Goal: Task Accomplishment & Management: Manage account settings

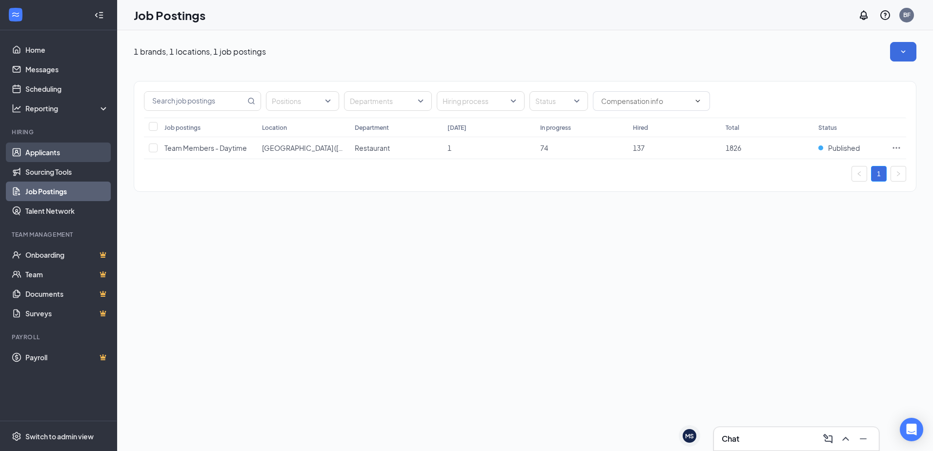
click at [53, 152] on link "Applicants" at bounding box center [66, 152] width 83 height 20
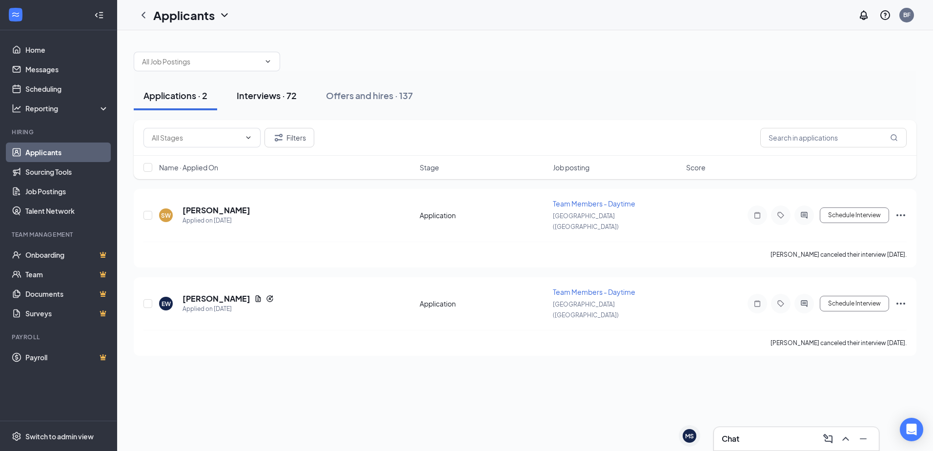
click at [296, 101] on button "Interviews · 72" at bounding box center [267, 95] width 80 height 29
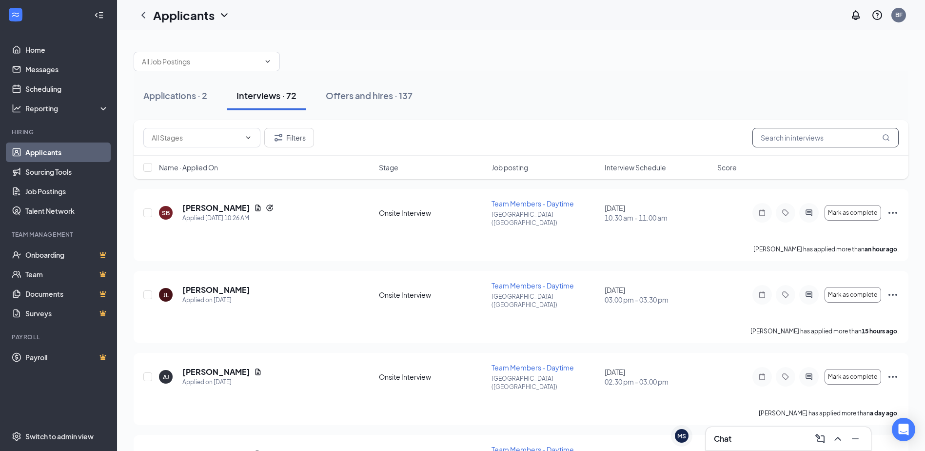
click at [794, 139] on input "text" at bounding box center [826, 138] width 146 height 20
type input "l"
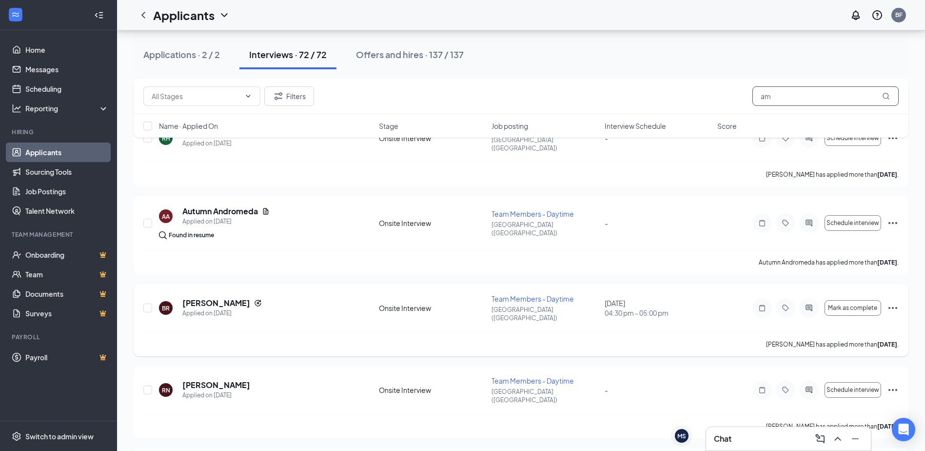
scroll to position [975, 0]
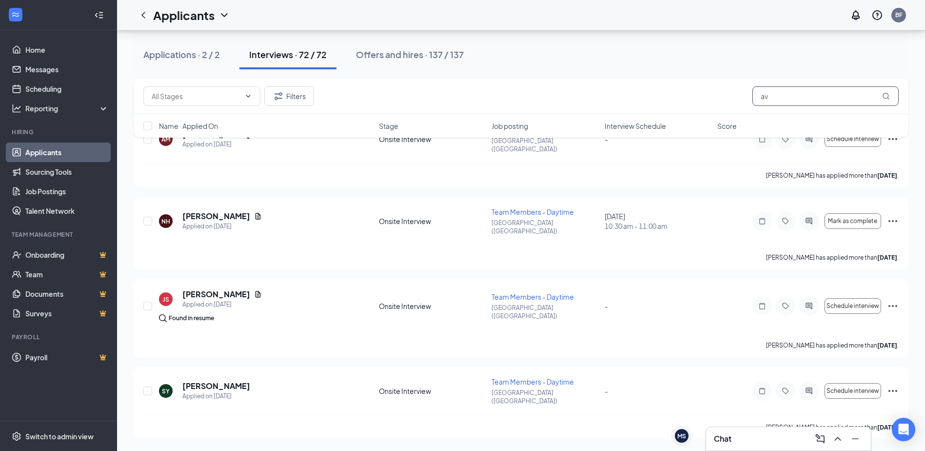
scroll to position [522, 0]
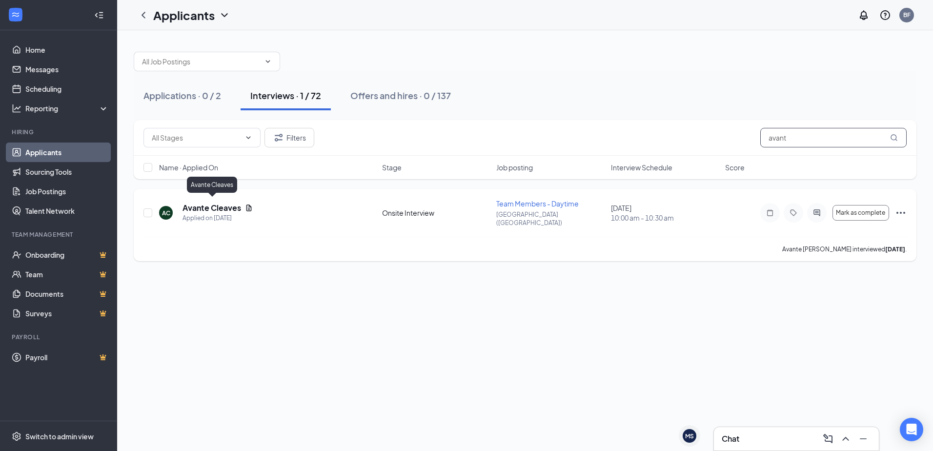
type input "avant"
click at [236, 202] on h5 "Avante Cleaves" at bounding box center [211, 207] width 59 height 11
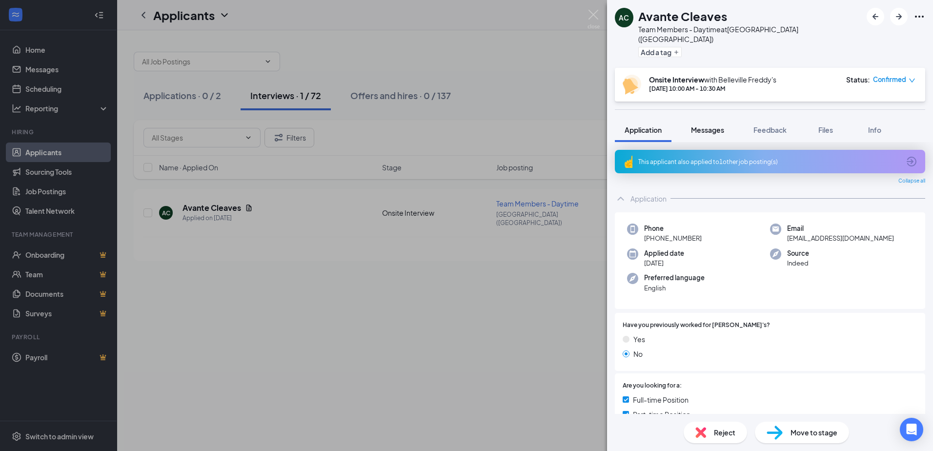
click at [720, 125] on span "Messages" at bounding box center [707, 129] width 33 height 9
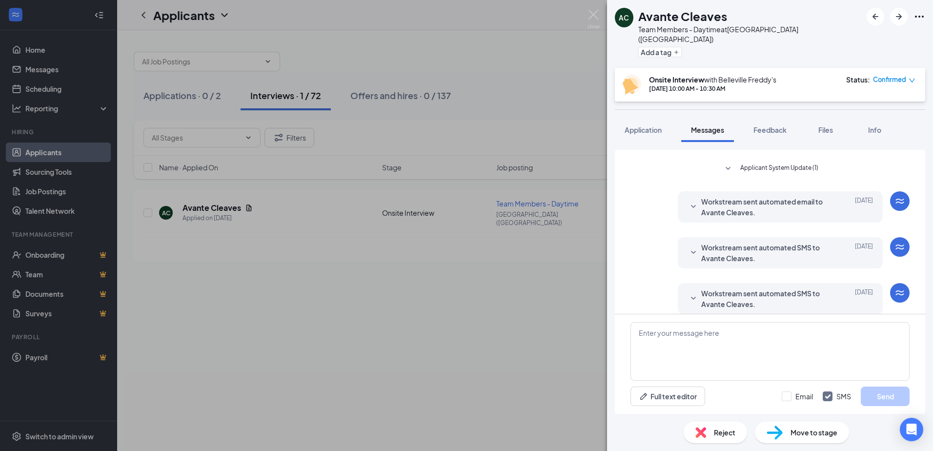
scroll to position [281, 0]
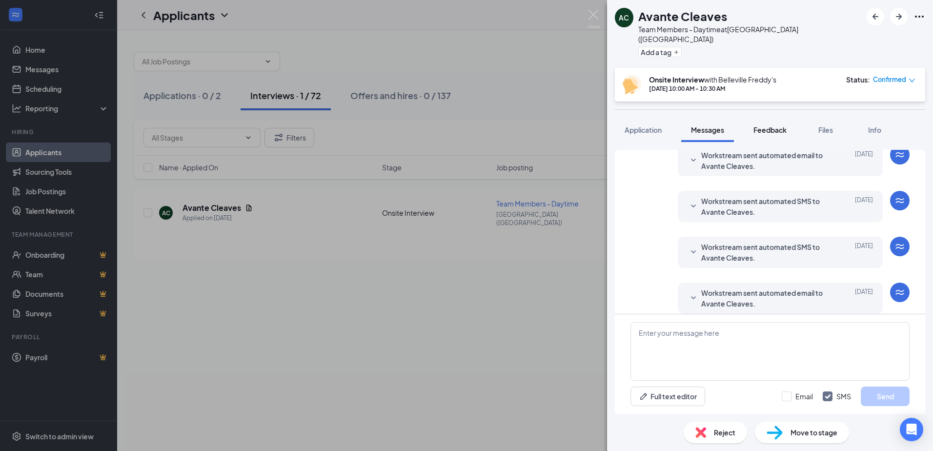
click at [772, 125] on span "Feedback" at bounding box center [769, 129] width 33 height 9
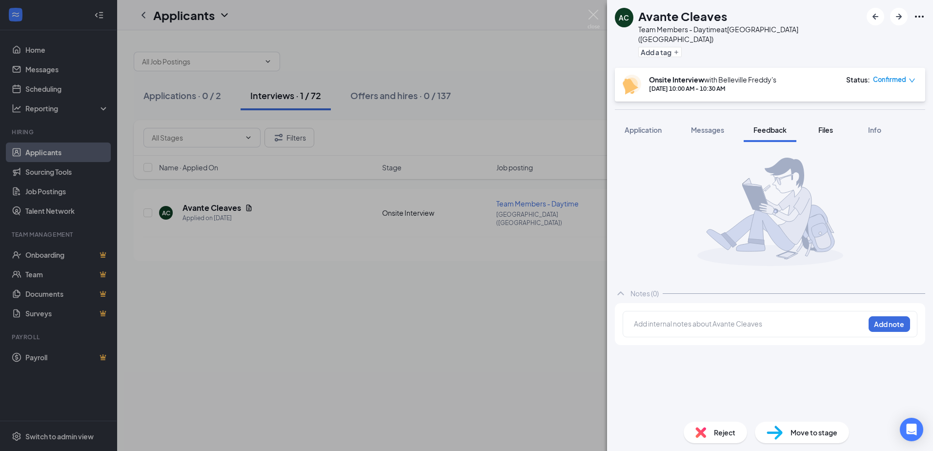
click at [828, 125] on button "Files" at bounding box center [825, 130] width 39 height 24
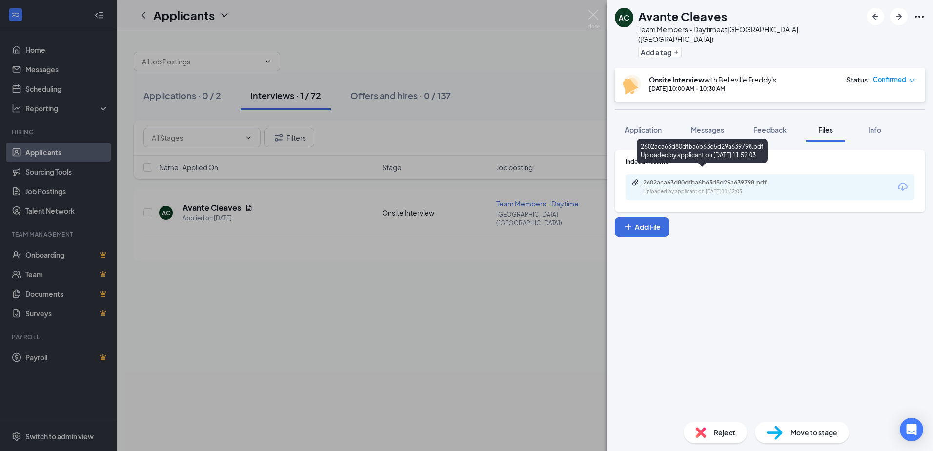
click at [756, 188] on div "Uploaded by applicant on [DATE] 11:52:03" at bounding box center [716, 192] width 146 height 8
click at [180, 386] on div "AC Avante Cleaves Team Members - Daytime at [GEOGRAPHIC_DATA] ([GEOGRAPHIC_DATA…" at bounding box center [466, 225] width 933 height 451
click at [182, 385] on div "Applications · 0 / 2 Interviews · 1 / 73 Offers and hires · 0 / 137 Filters ava…" at bounding box center [524, 240] width 815 height 420
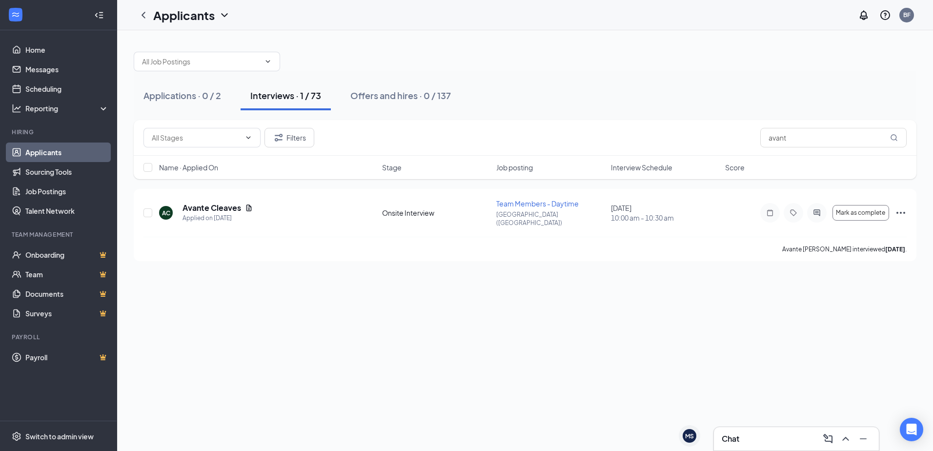
click at [181, 386] on div "Applications · 0 / 2 Interviews · 1 / 73 Offers and hires · 0 / 137 Filters ava…" at bounding box center [524, 240] width 815 height 420
click at [186, 383] on div "Applications · 0 / 2 Interviews · 1 / 73 Offers and hires · 0 / 137 Filters ava…" at bounding box center [524, 240] width 815 height 420
click at [187, 383] on div "Applications · 0 / 2 Interviews · 1 / 73 Offers and hires · 0 / 137 Filters ava…" at bounding box center [524, 240] width 815 height 420
click at [188, 384] on div "Applications · 0 / 2 Interviews · 1 / 73 Offers and hires · 0 / 137 Filters ava…" at bounding box center [524, 240] width 815 height 420
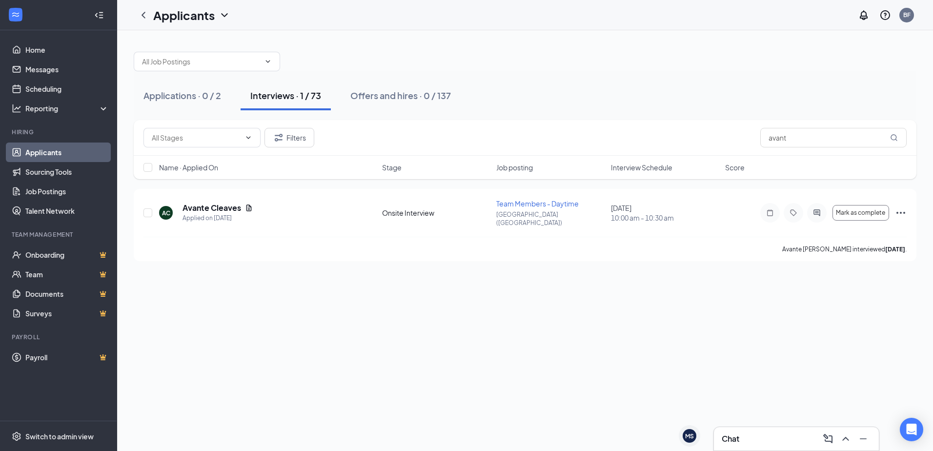
click at [186, 387] on div "Applications · 0 / 2 Interviews · 1 / 73 Offers and hires · 0 / 137 Filters ava…" at bounding box center [524, 240] width 815 height 420
